Goal: Transaction & Acquisition: Purchase product/service

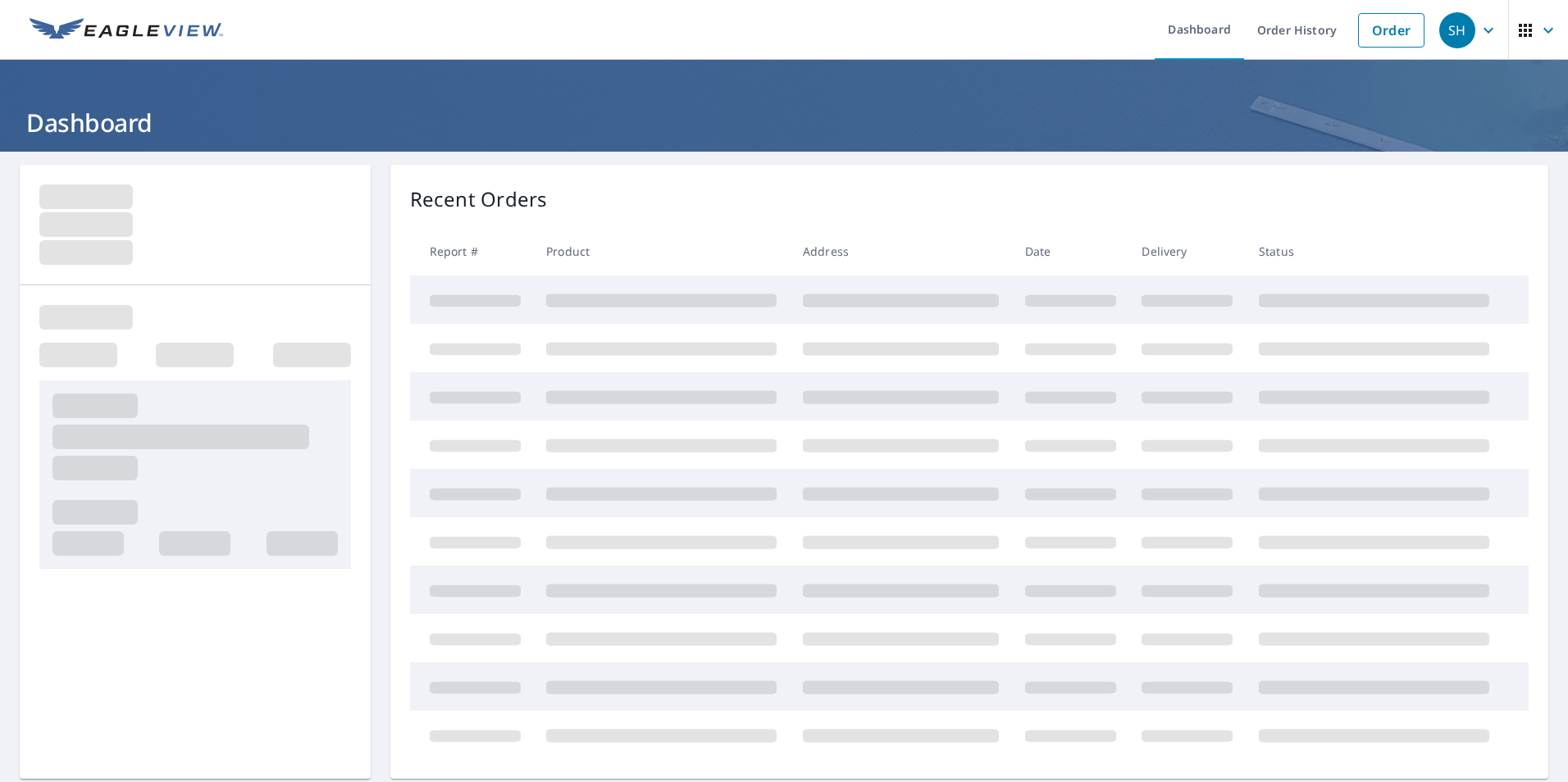
click at [1375, 29] on link "Order" at bounding box center [1391, 30] width 67 height 35
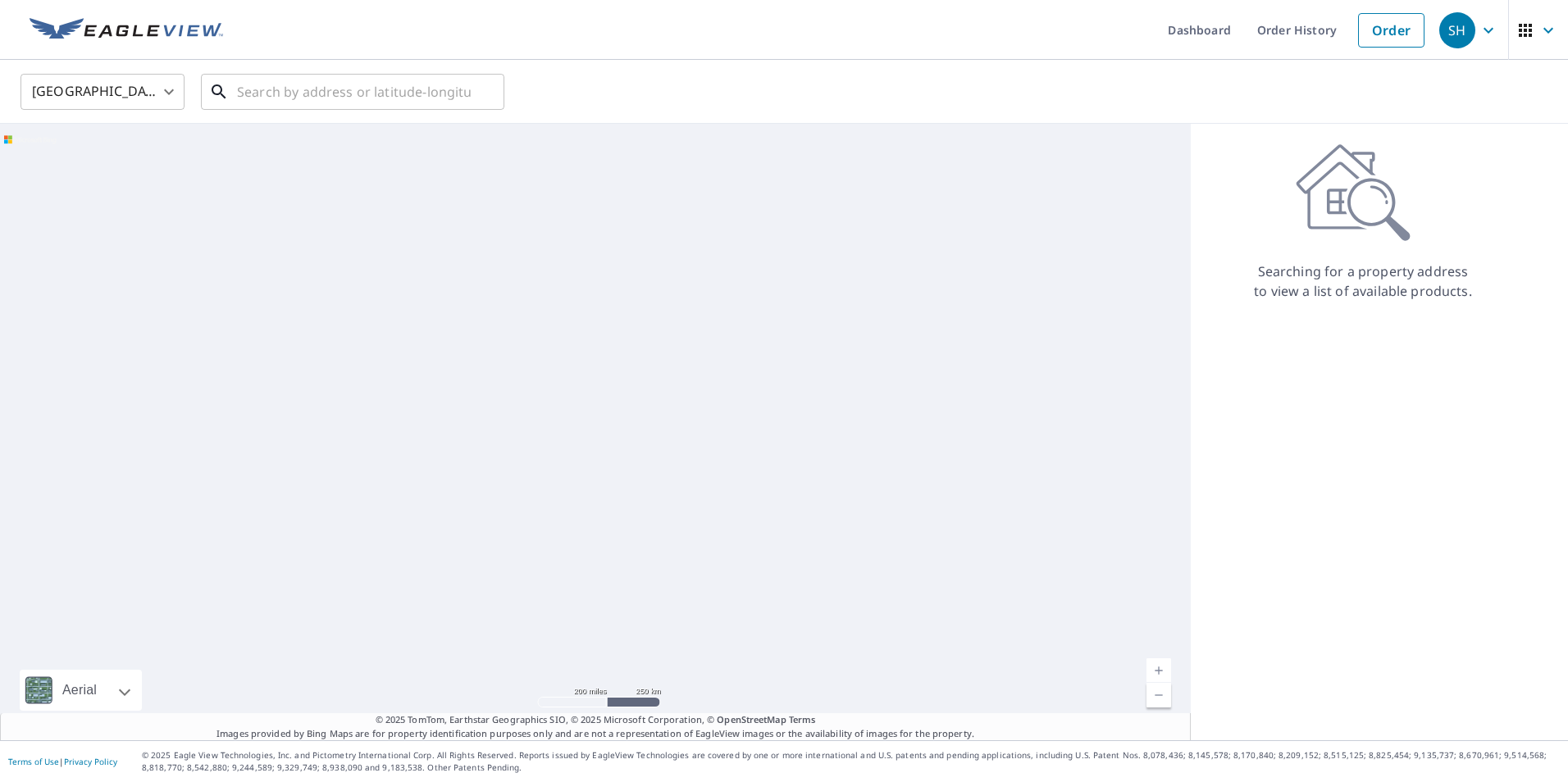
click at [368, 87] on input "text" at bounding box center [354, 92] width 234 height 46
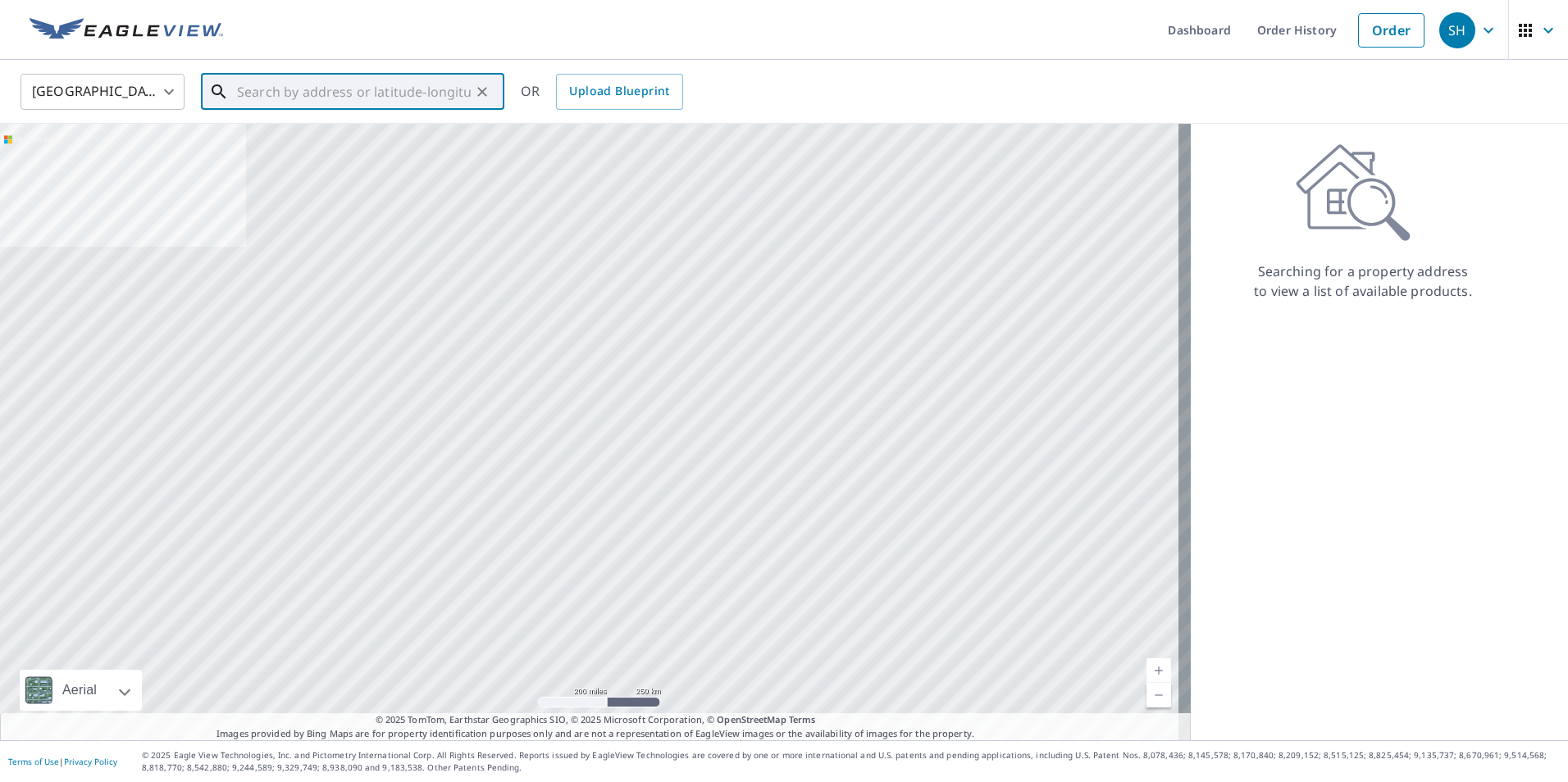
paste input "[STREET_ADDRESS]"
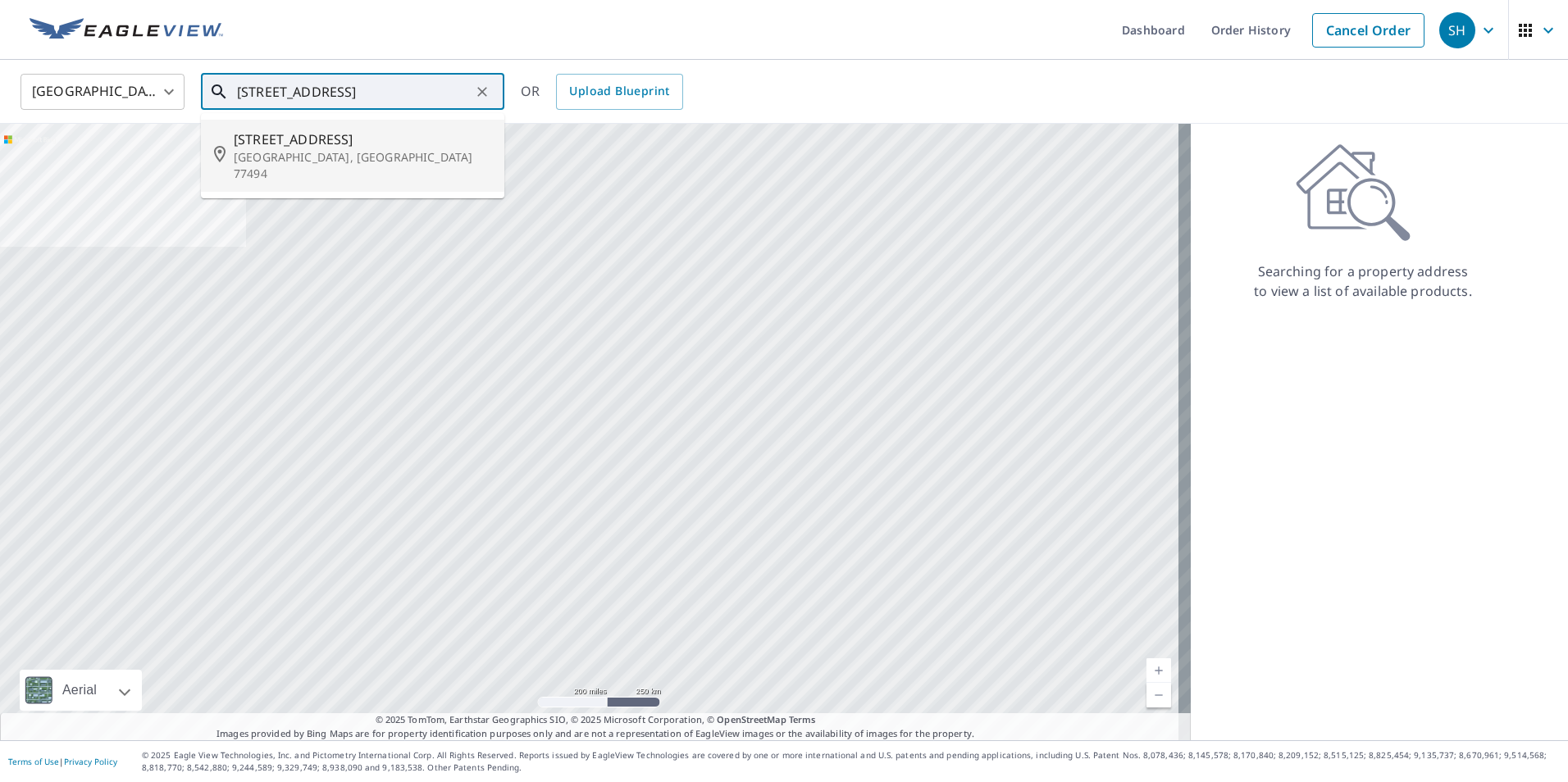
drag, startPoint x: 323, startPoint y: 141, endPoint x: 204, endPoint y: 21, distance: 169.0
click at [322, 141] on span "[STREET_ADDRESS]" at bounding box center [362, 140] width 257 height 20
type input "[STREET_ADDRESS]"
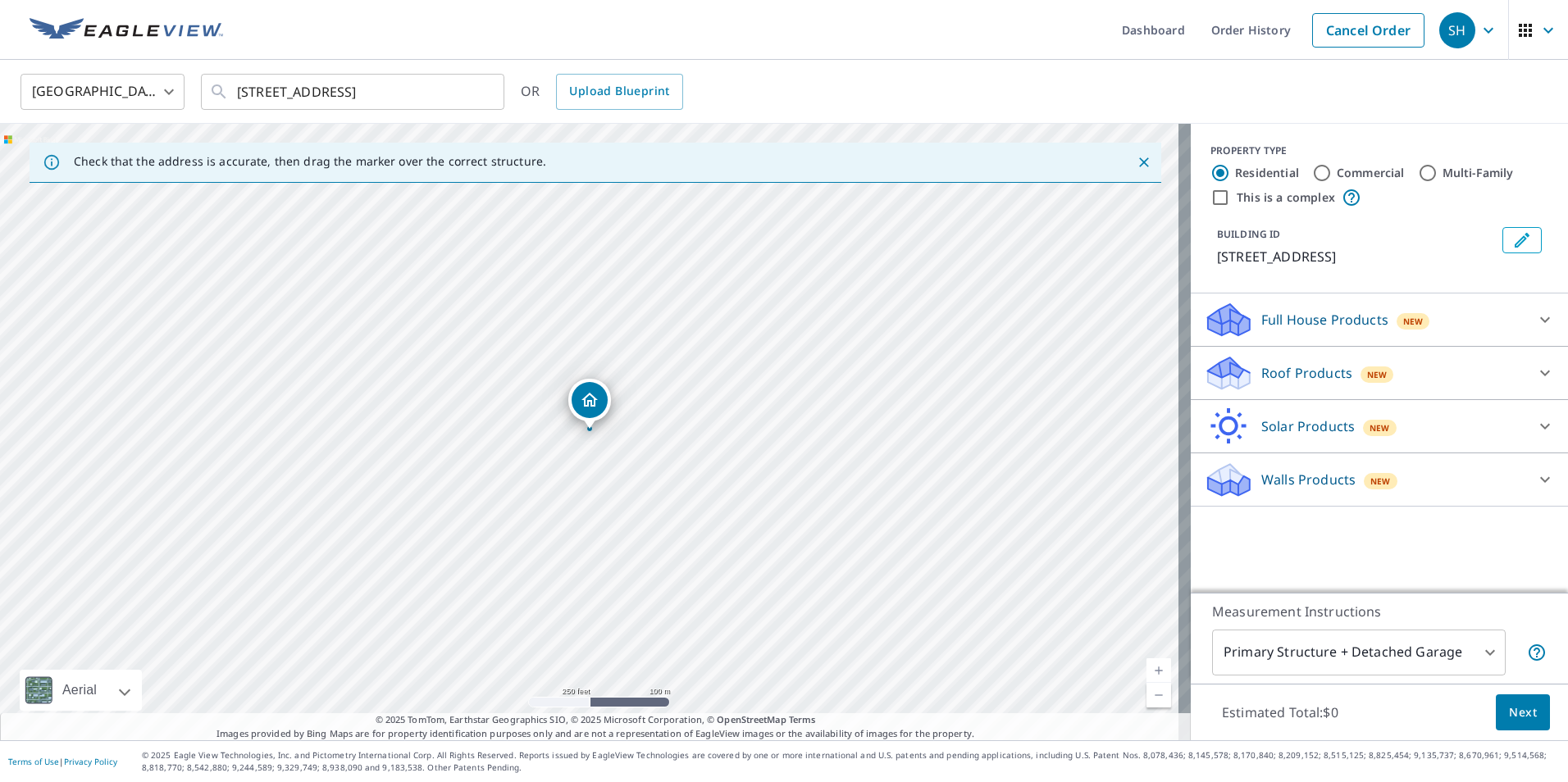
click at [1245, 362] on div "Roof Products New" at bounding box center [1365, 373] width 322 height 39
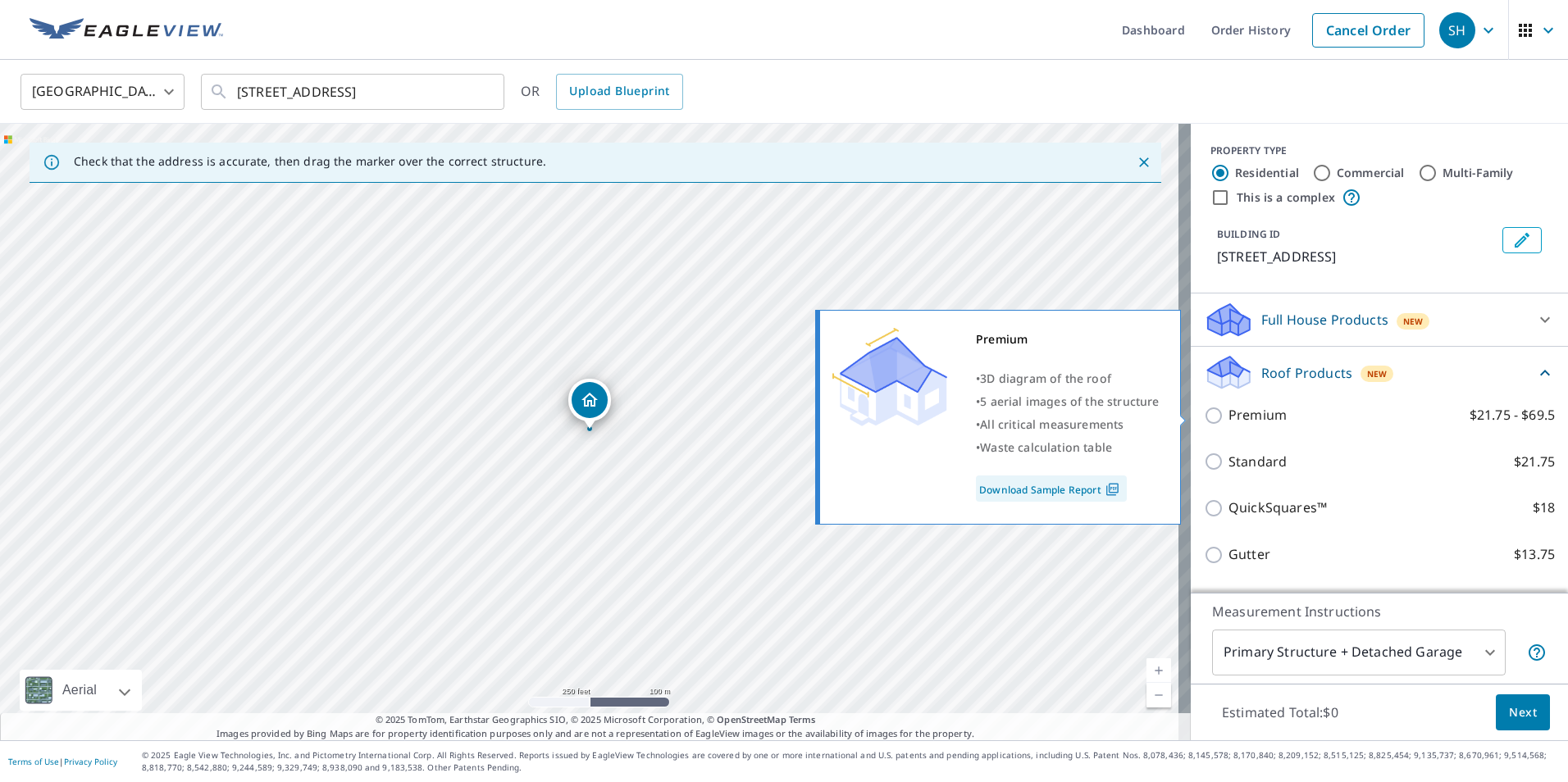
click at [1269, 414] on p "Premium" at bounding box center [1258, 415] width 58 height 21
click at [1229, 414] on input "Premium $21.75 - $69.5" at bounding box center [1217, 416] width 25 height 20
checkbox input "true"
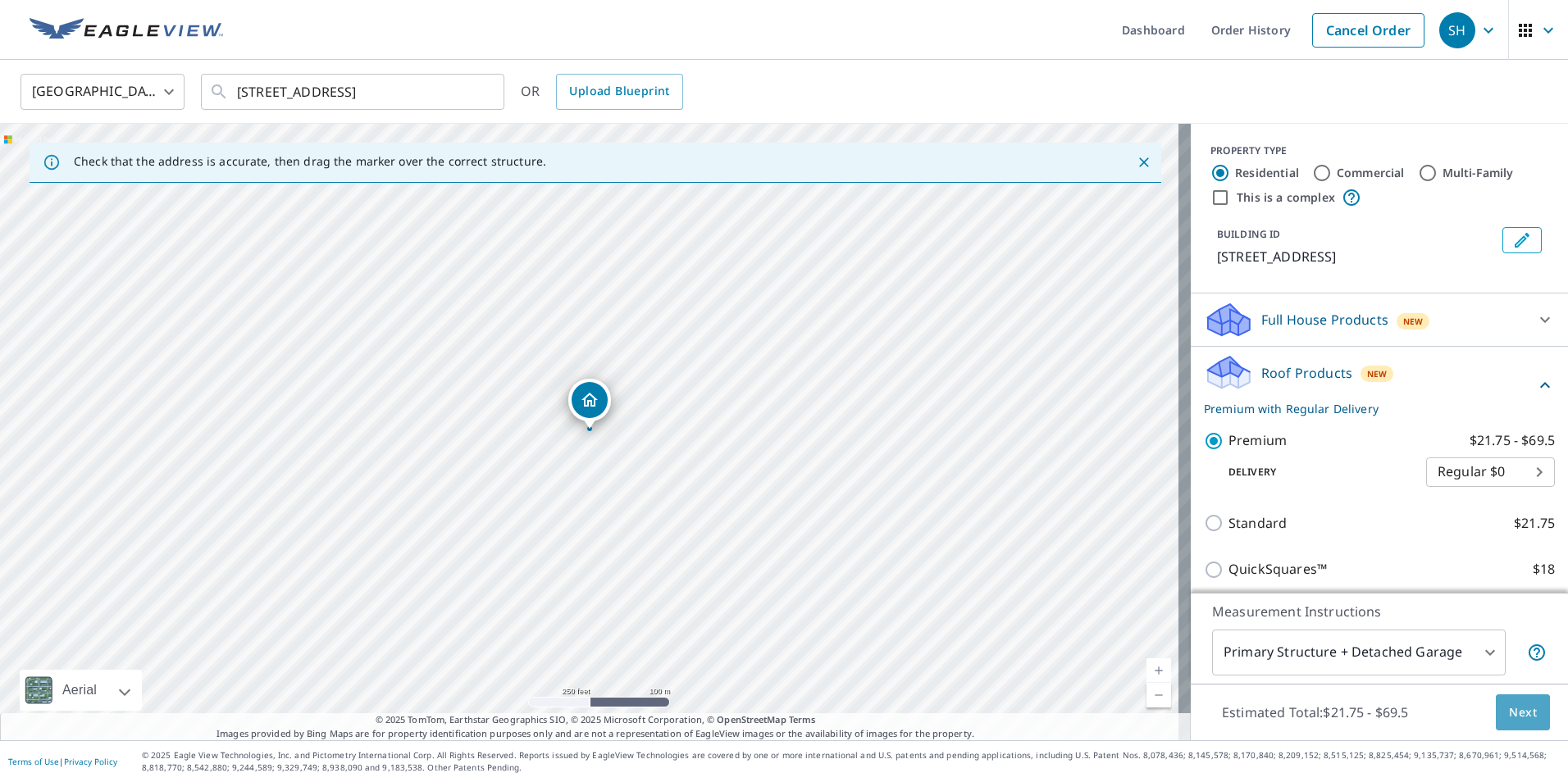
click at [1517, 709] on span "Next" at bounding box center [1524, 712] width 28 height 21
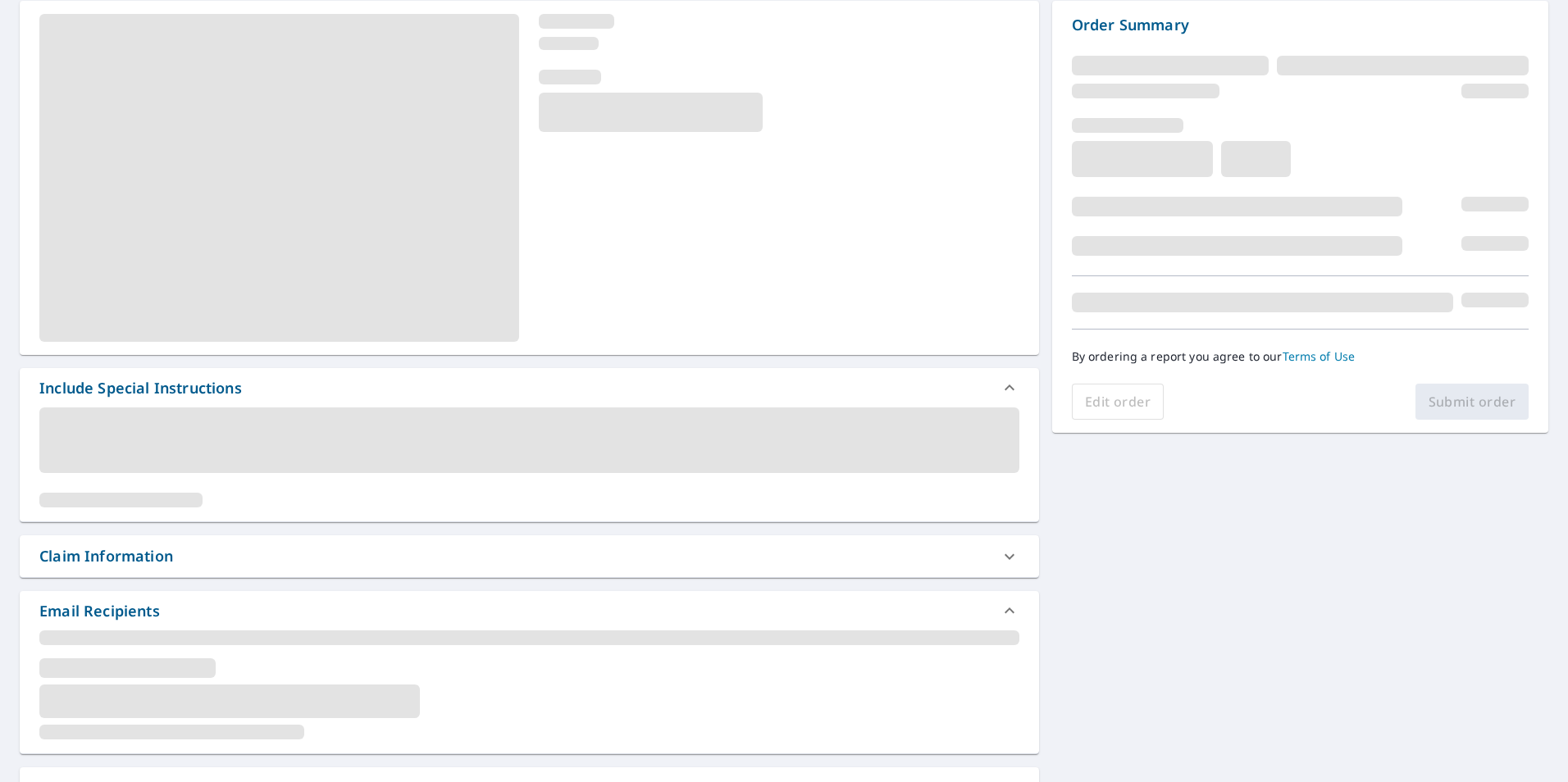
click at [257, 558] on div "Claim Information" at bounding box center [515, 556] width 951 height 22
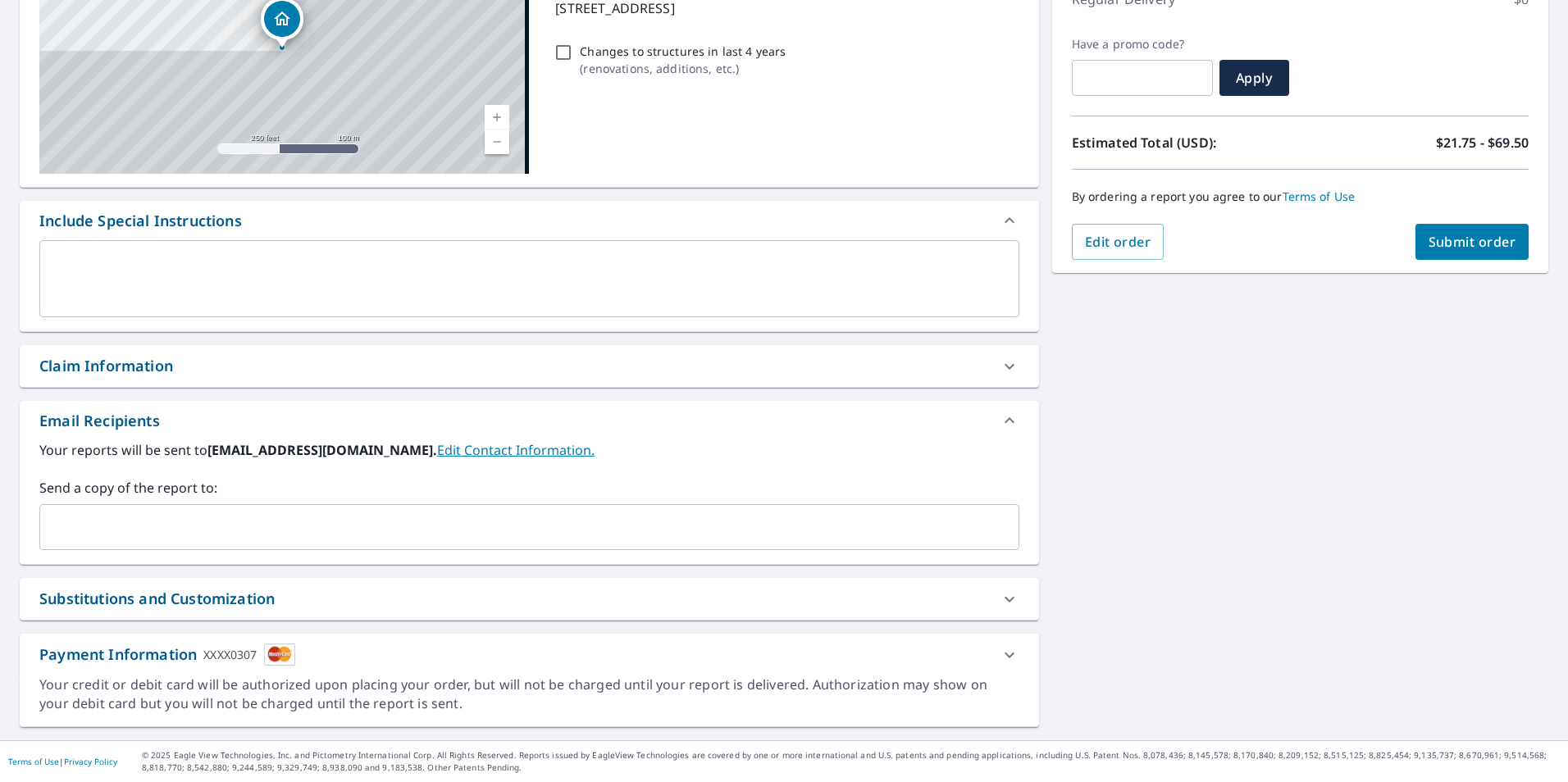
scroll to position [250, 0]
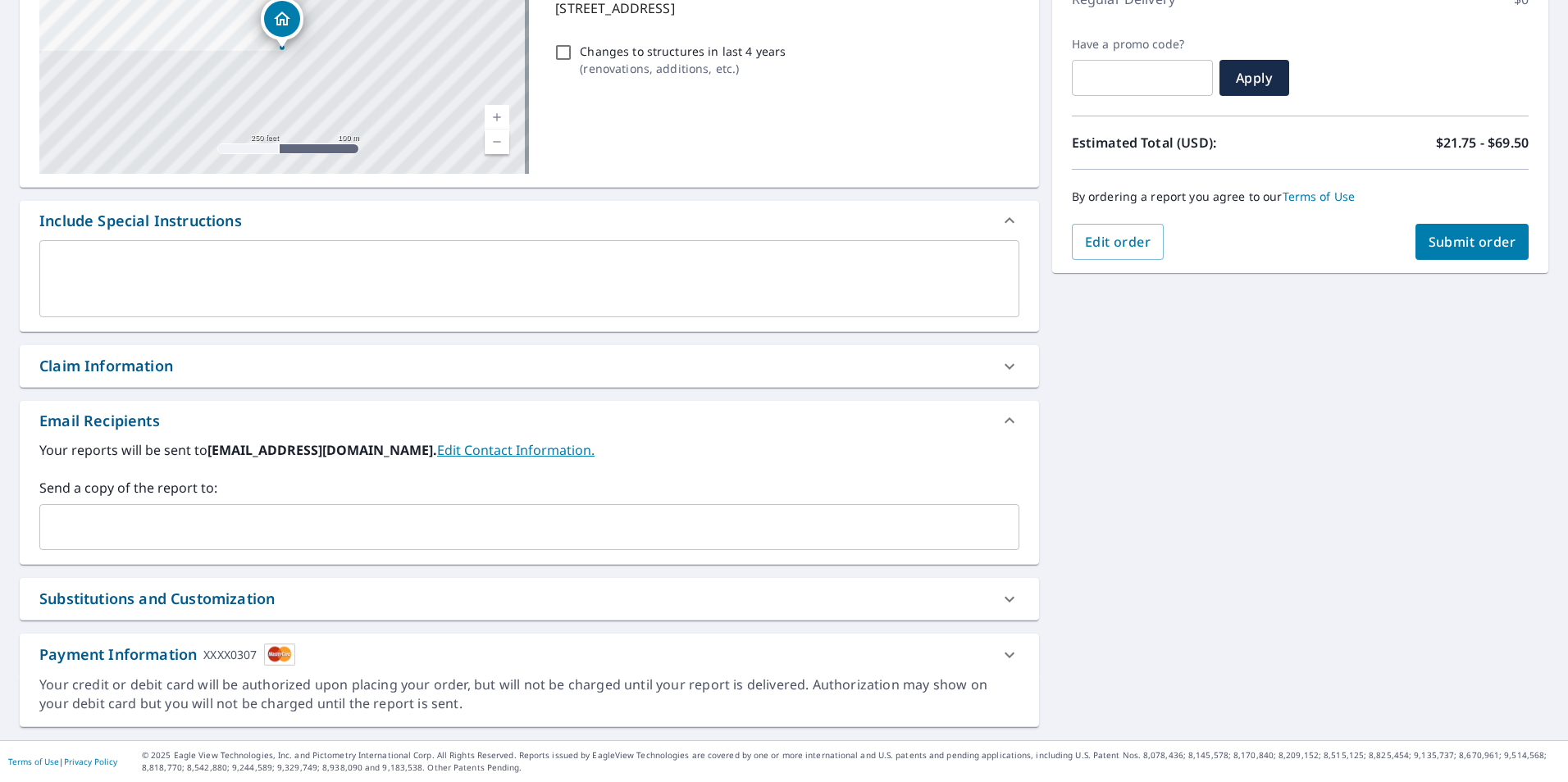
drag, startPoint x: 161, startPoint y: 362, endPoint x: 162, endPoint y: 382, distance: 20.0
click at [161, 361] on div "Claim Information" at bounding box center [106, 366] width 134 height 22
checkbox input "true"
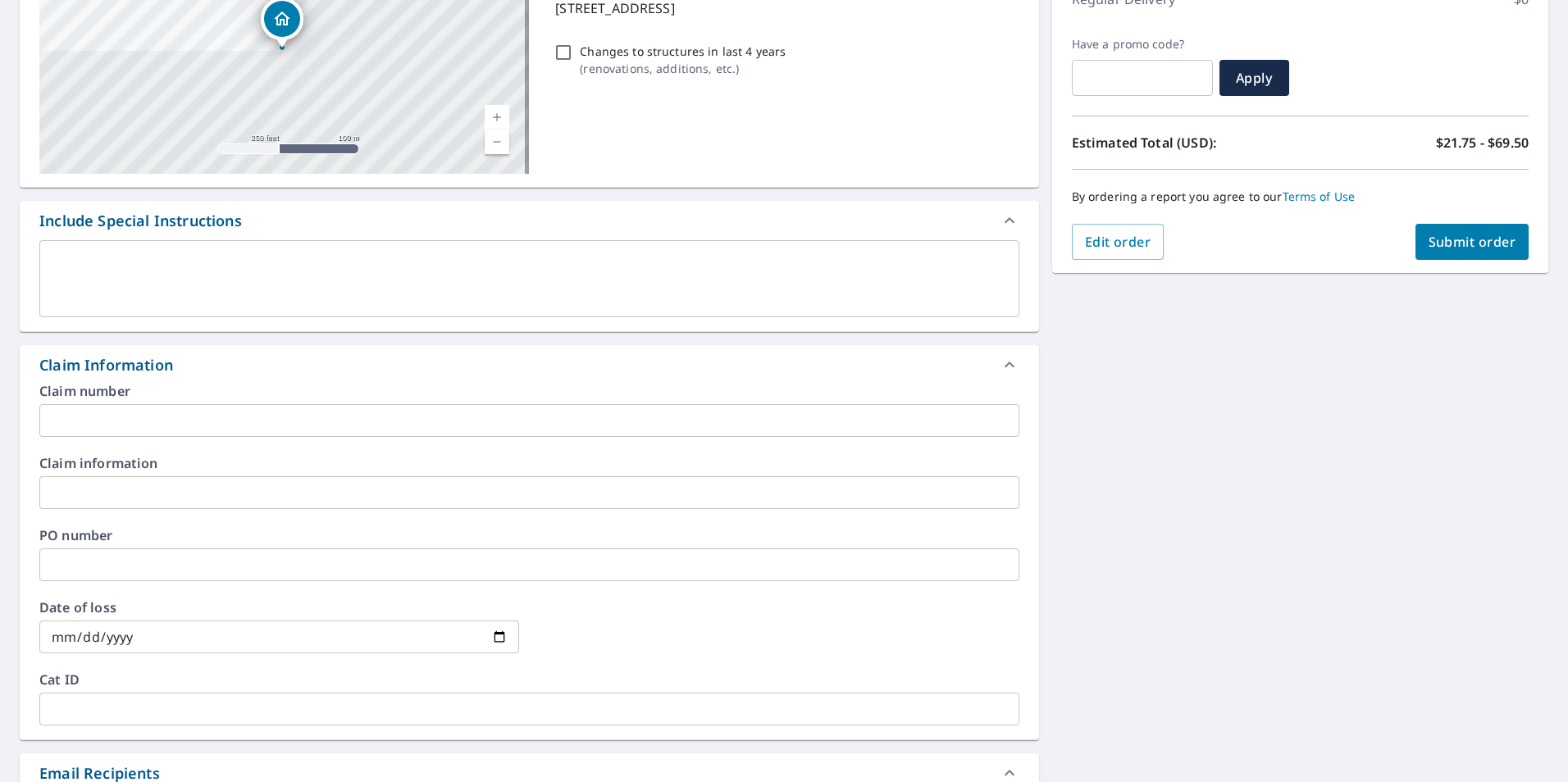
click at [154, 410] on input "text" at bounding box center [529, 421] width 980 height 33
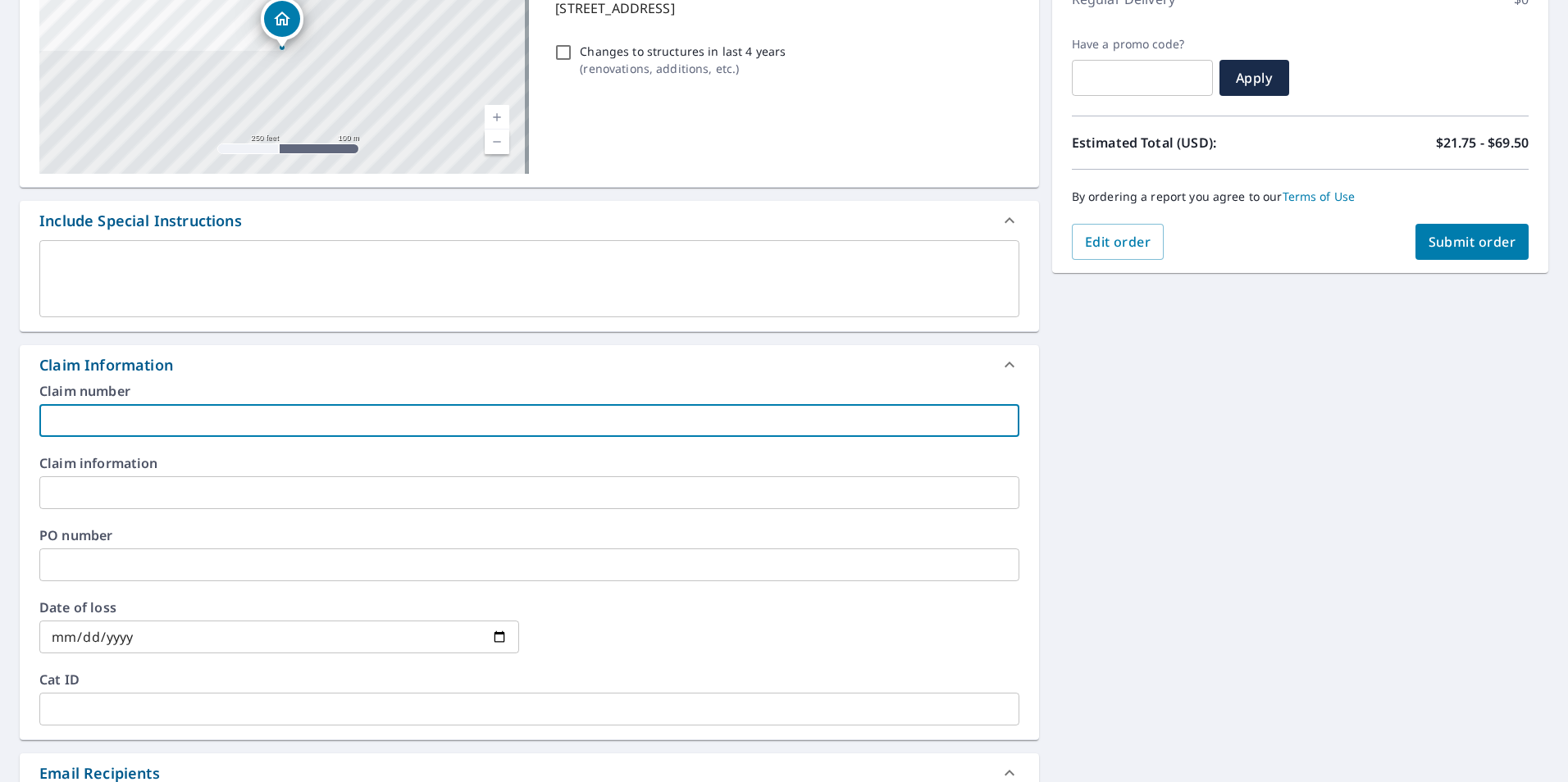
paste input "20618366"
type input "20618366"
checkbox input "true"
type input "20618366"
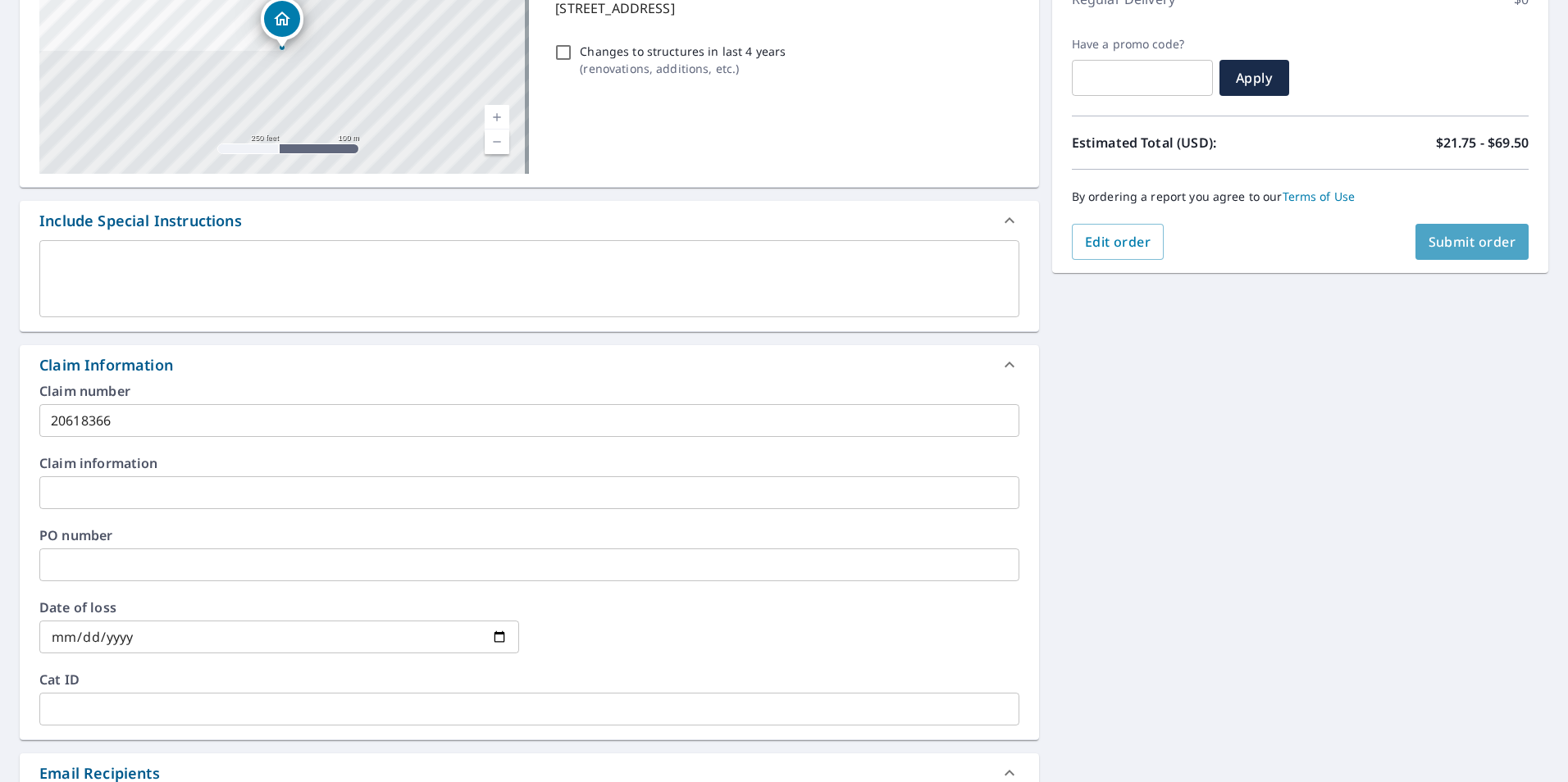
click at [1472, 239] on span "Submit order" at bounding box center [1473, 242] width 88 height 18
checkbox input "true"
